Goal: Task Accomplishment & Management: Manage account settings

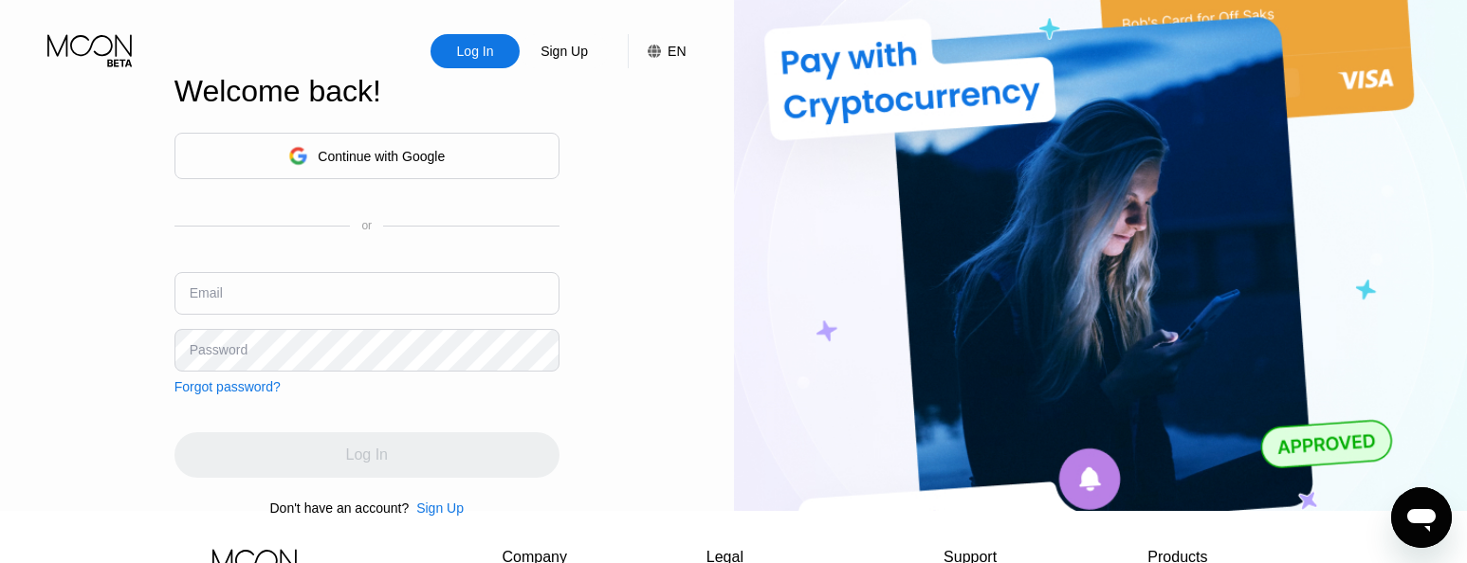
click at [304, 179] on div "Continue with Google" at bounding box center [366, 156] width 385 height 46
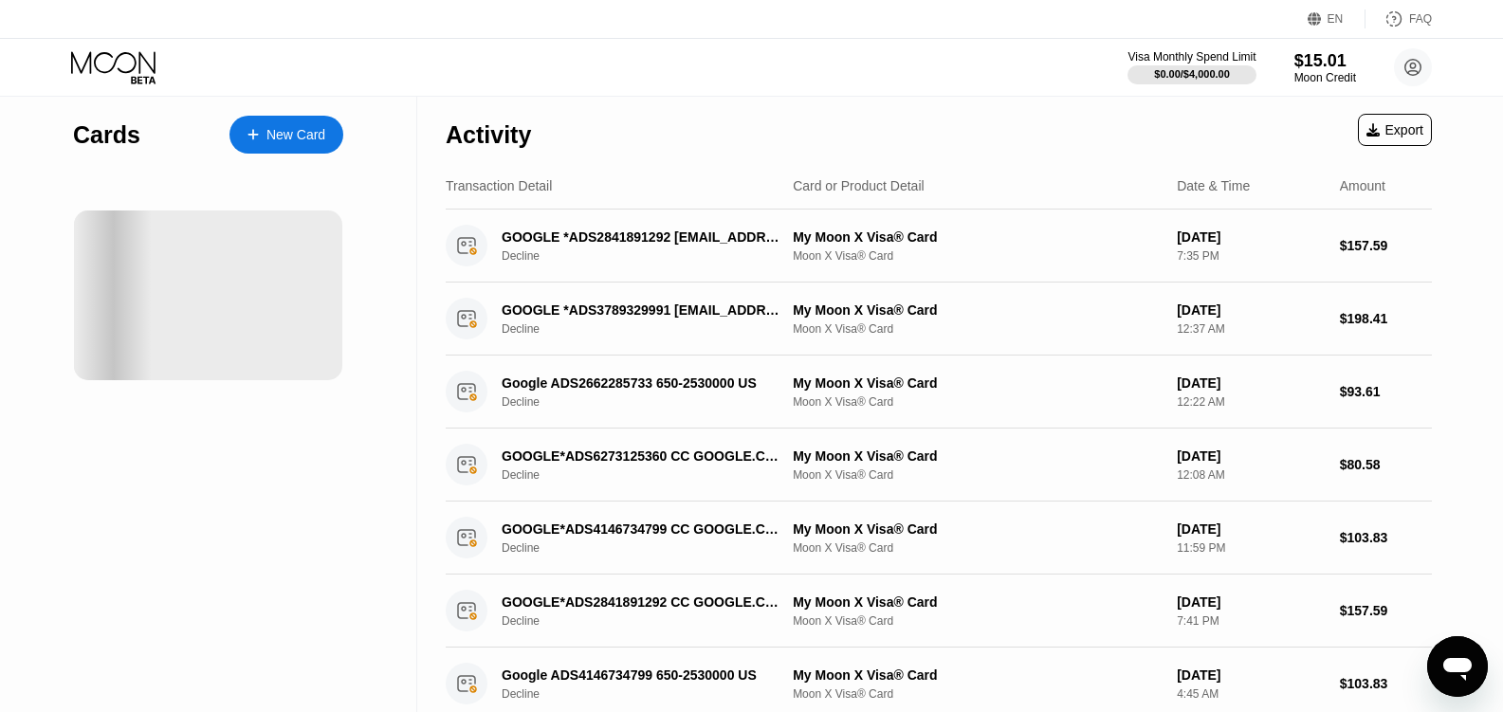
click at [209, 311] on div at bounding box center [114, 295] width 190 height 170
click at [292, 481] on div "Cards New Card" at bounding box center [208, 643] width 417 height 1092
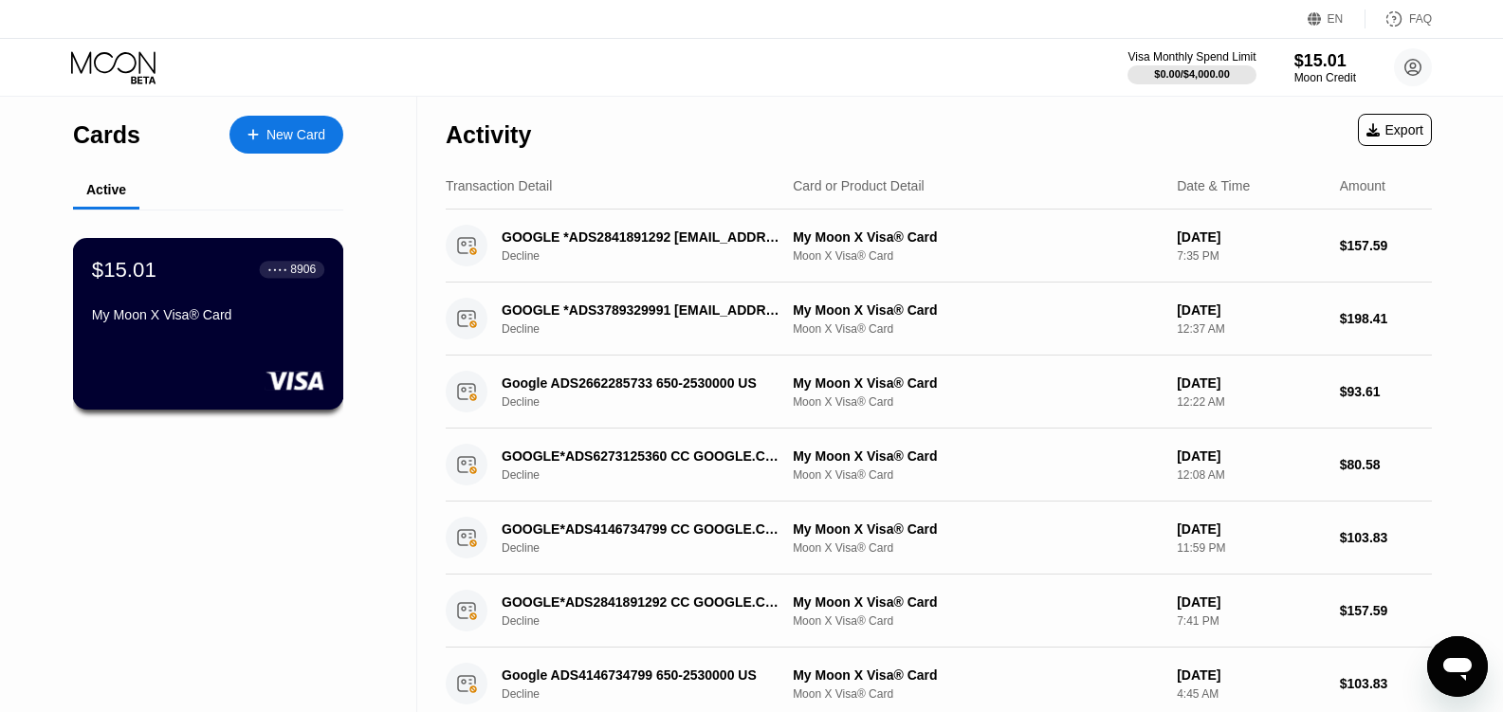
click at [254, 342] on div "$15.01 ● ● ● ● 8906 My Moon X Visa® Card" at bounding box center [208, 324] width 271 height 172
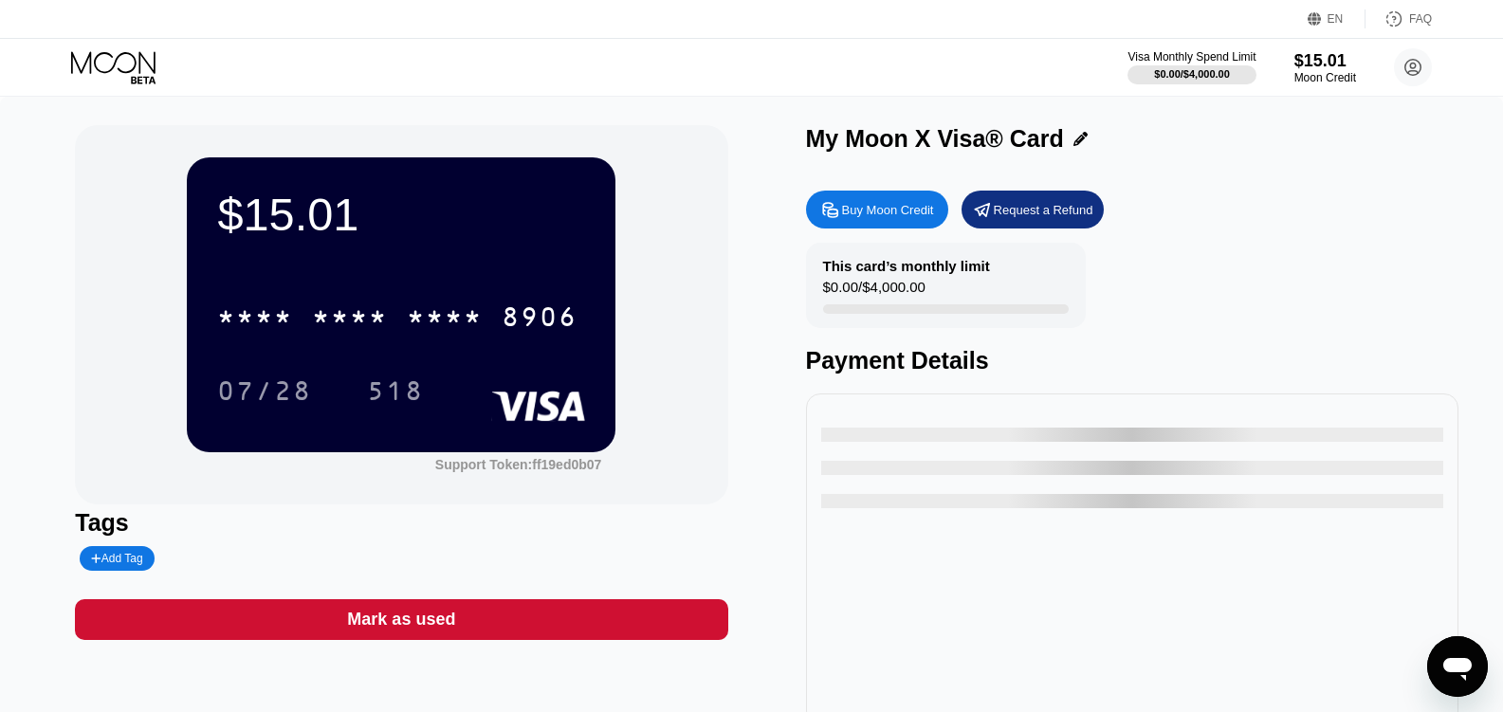
click at [501, 301] on div "* * * * * * * * * * * * 8906" at bounding box center [397, 316] width 383 height 47
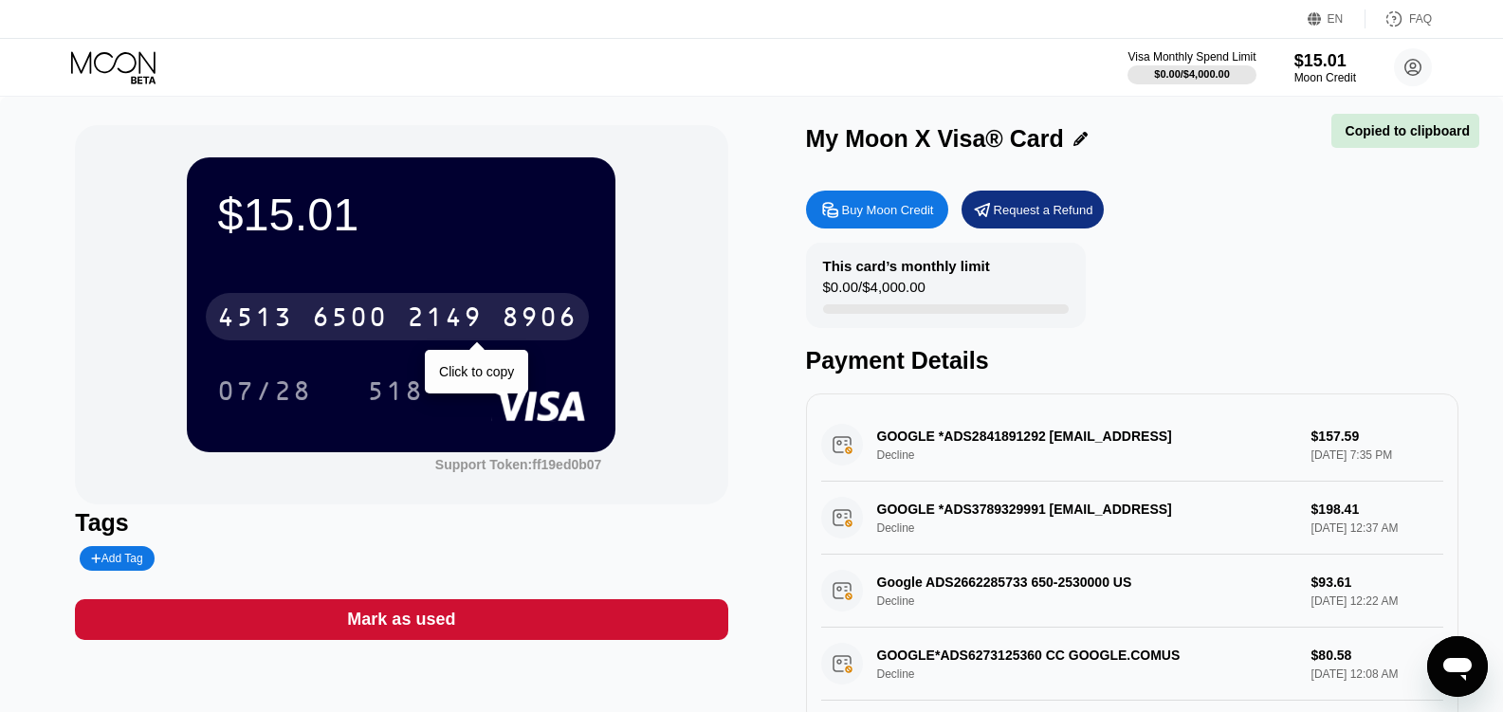
click at [484, 308] on div "4513 6500 2149 8906" at bounding box center [397, 316] width 383 height 47
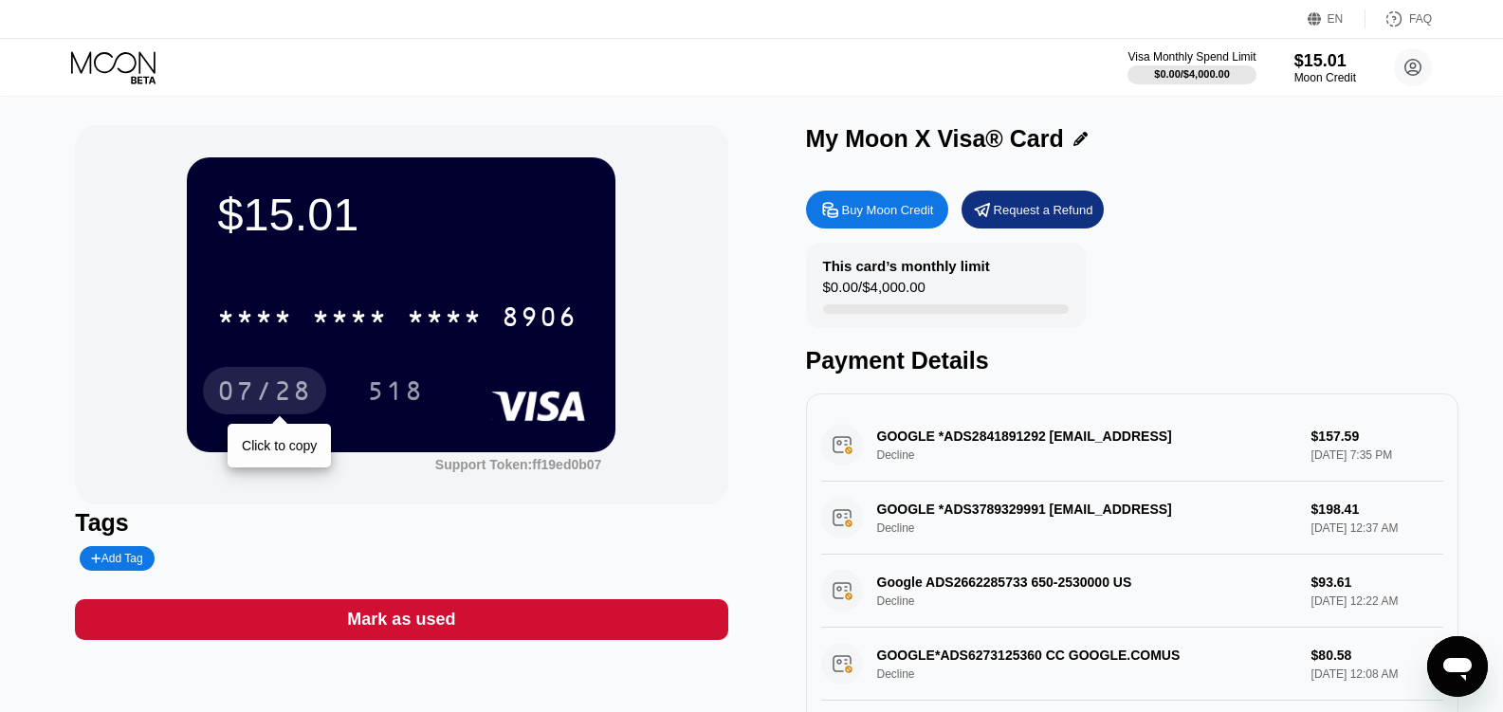
click at [256, 392] on div "07/28" at bounding box center [264, 393] width 95 height 30
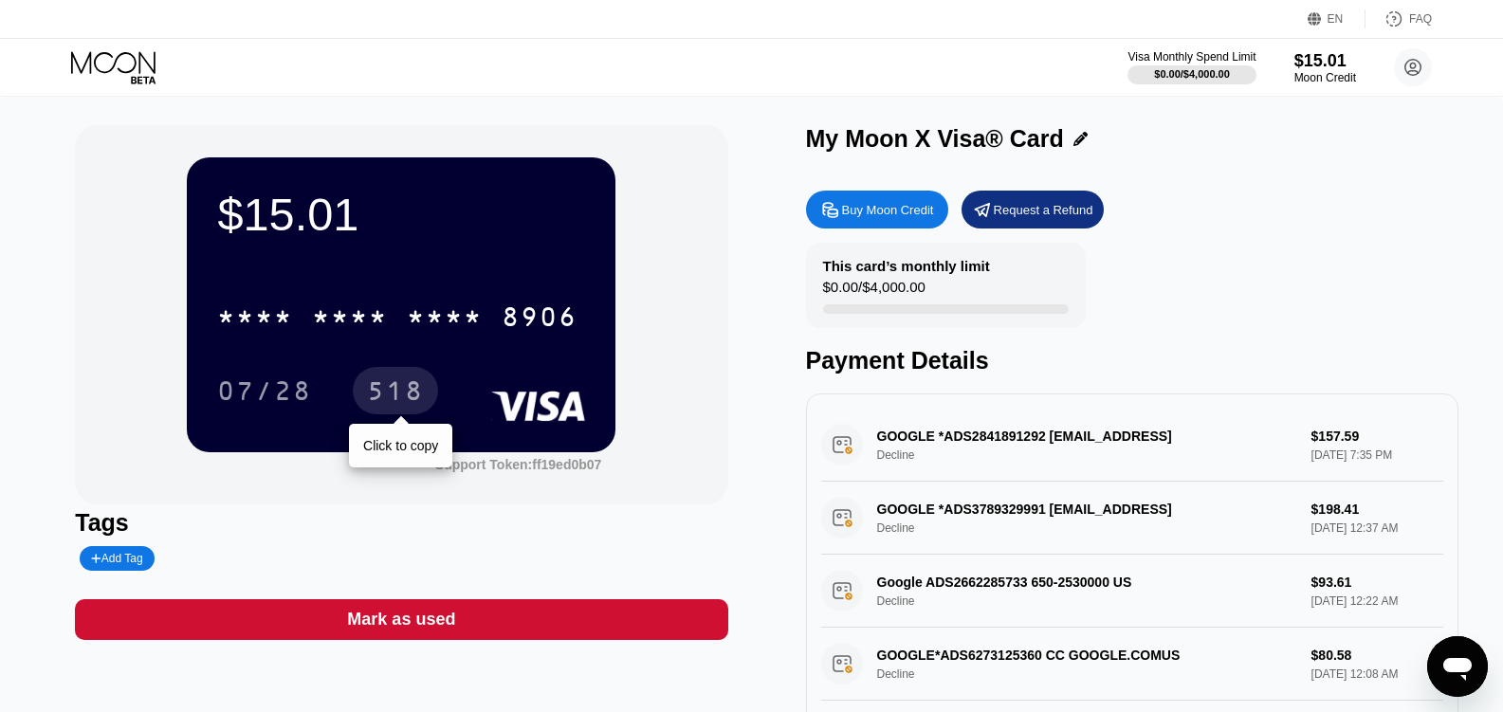
click at [394, 402] on div "518" at bounding box center [395, 393] width 57 height 30
